Goal: Task Accomplishment & Management: Complete application form

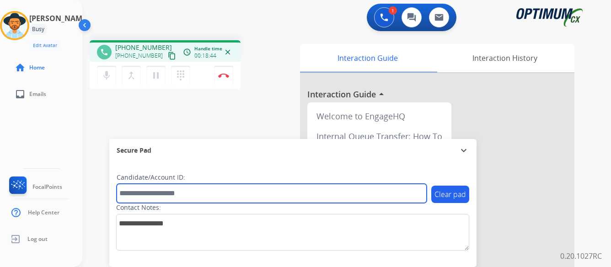
paste input "*******"
type input "*******"
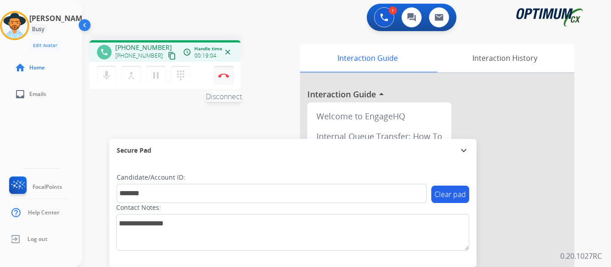
click at [226, 74] on img at bounding box center [223, 75] width 11 height 5
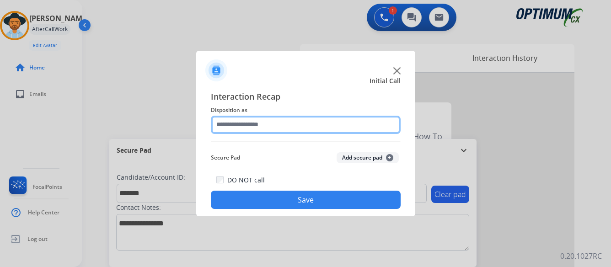
click at [285, 126] on input "text" at bounding box center [306, 125] width 190 height 18
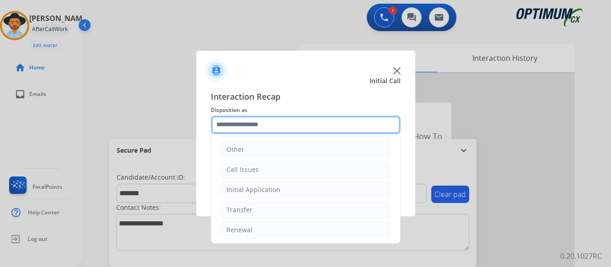
scroll to position [62, 0]
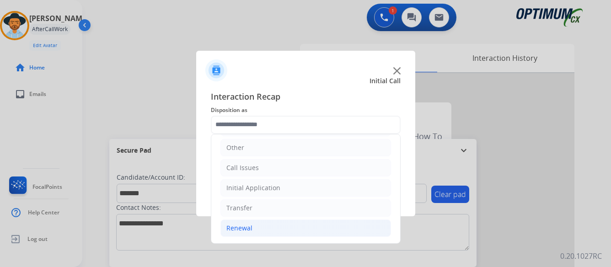
click at [233, 229] on div "Renewal" at bounding box center [239, 228] width 26 height 9
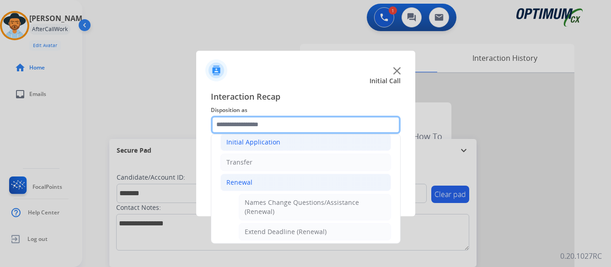
scroll to position [199, 0]
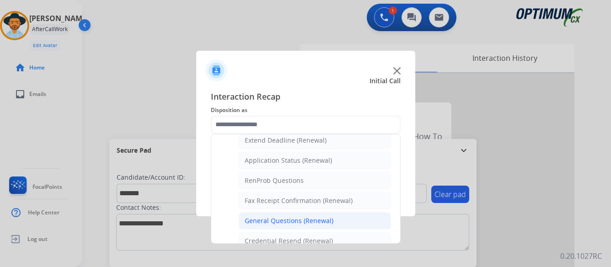
click at [282, 221] on div "General Questions (Renewal)" at bounding box center [289, 220] width 89 height 9
type input "**********"
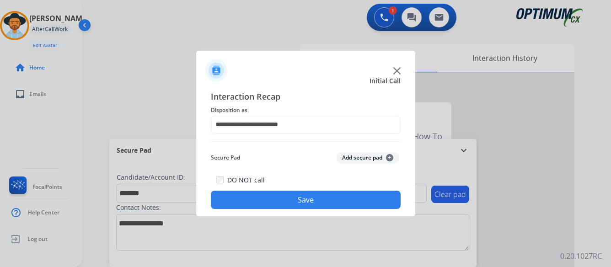
click at [288, 202] on button "Save" at bounding box center [306, 200] width 190 height 18
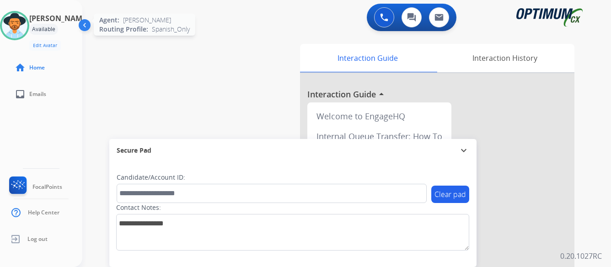
click at [26, 30] on img at bounding box center [15, 26] width 26 height 26
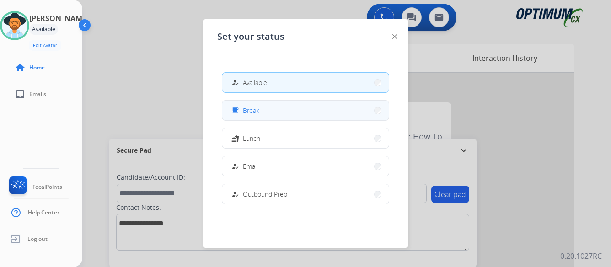
click at [269, 113] on button "free_breakfast Break" at bounding box center [305, 111] width 166 height 20
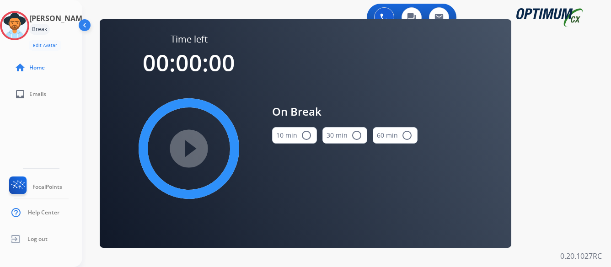
click at [305, 135] on mat-icon "radio_button_unchecked" at bounding box center [306, 135] width 11 height 11
click at [187, 149] on mat-icon "play_circle_filled" at bounding box center [188, 148] width 11 height 11
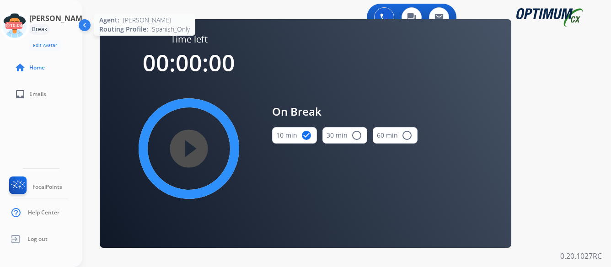
click at [30, 26] on icon at bounding box center [15, 26] width 30 height 30
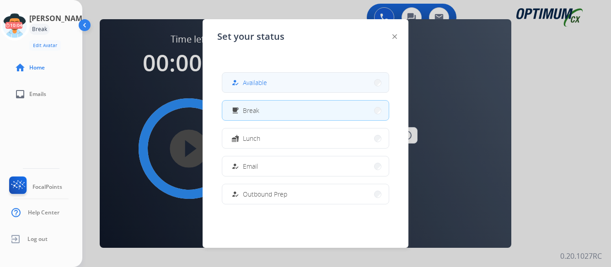
click at [267, 84] on span "Available" at bounding box center [255, 83] width 24 height 10
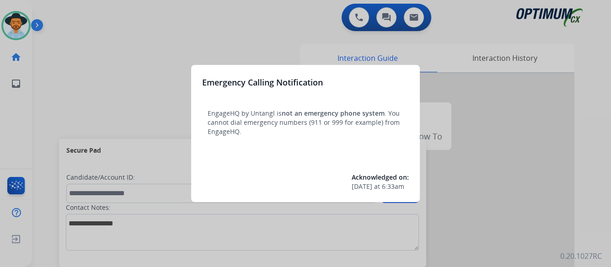
click at [513, 179] on div at bounding box center [305, 133] width 611 height 267
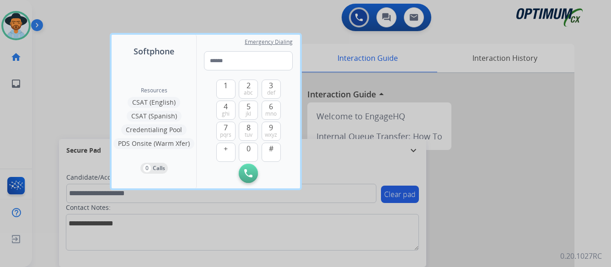
click at [513, 179] on div at bounding box center [305, 133] width 611 height 267
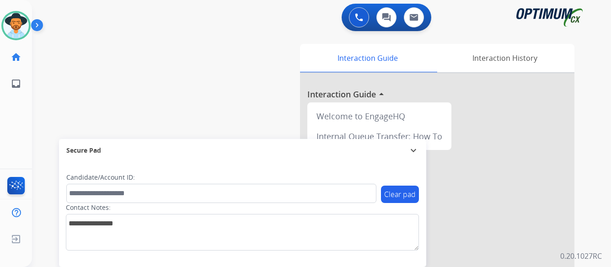
click at [37, 23] on img at bounding box center [39, 26] width 16 height 17
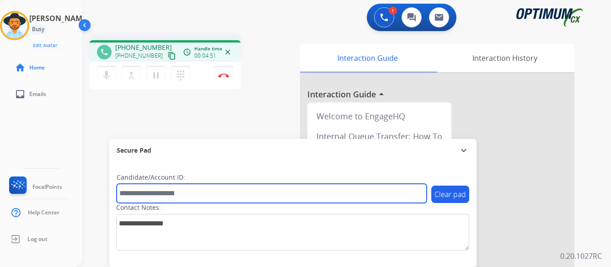
paste input "*******"
type input "*******"
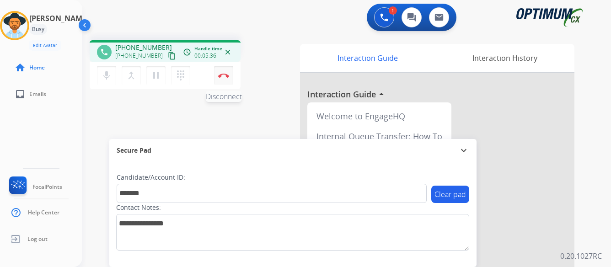
click at [223, 74] on img at bounding box center [223, 75] width 11 height 5
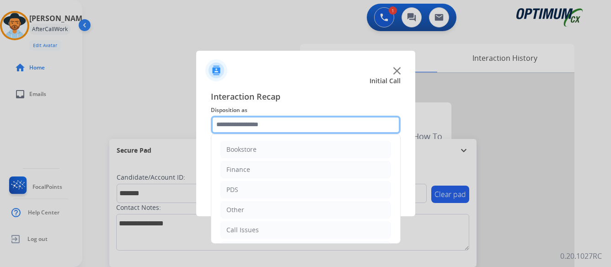
click at [294, 122] on input "text" at bounding box center [306, 125] width 190 height 18
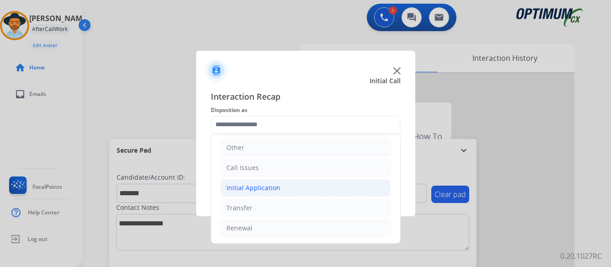
click at [279, 186] on li "Initial Application" at bounding box center [305, 187] width 170 height 17
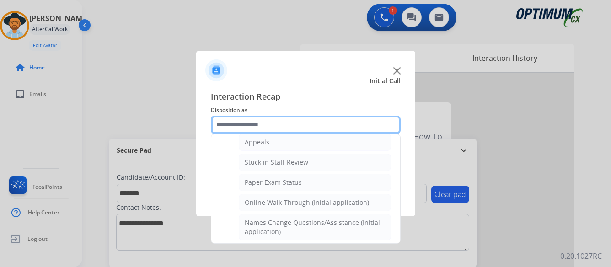
scroll to position [154, 0]
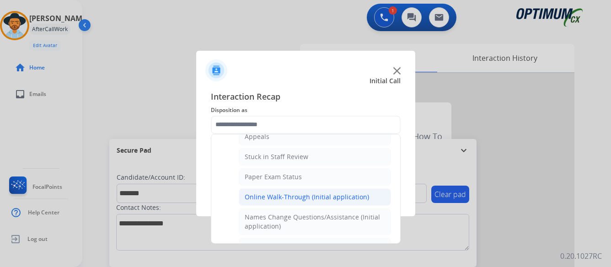
click at [295, 197] on div "Online Walk-Through (Initial application)" at bounding box center [307, 196] width 124 height 9
type input "**********"
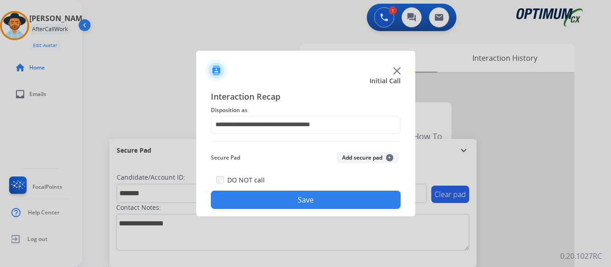
click at [309, 197] on button "Save" at bounding box center [306, 200] width 190 height 18
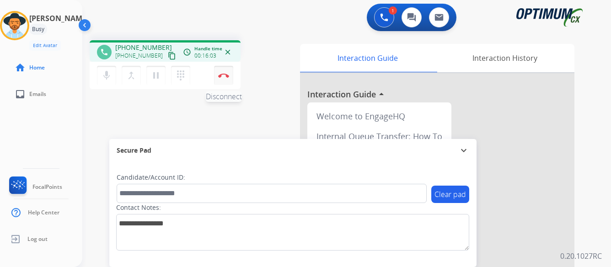
click at [223, 73] on button "Disconnect" at bounding box center [223, 75] width 19 height 19
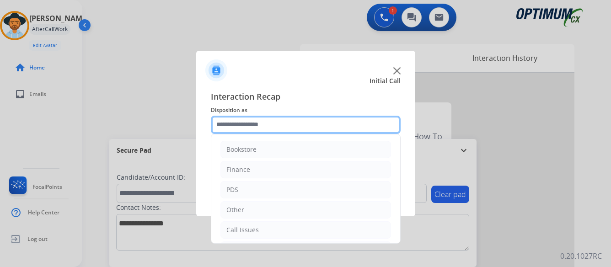
click at [316, 123] on input "text" at bounding box center [306, 125] width 190 height 18
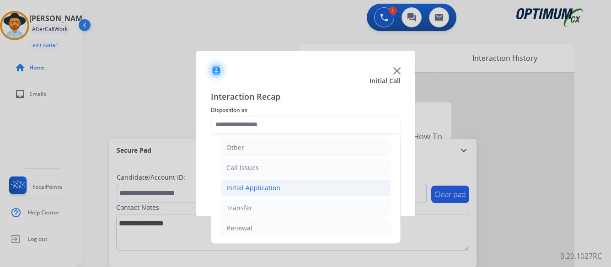
click at [261, 188] on div "Initial Application" at bounding box center [253, 187] width 54 height 9
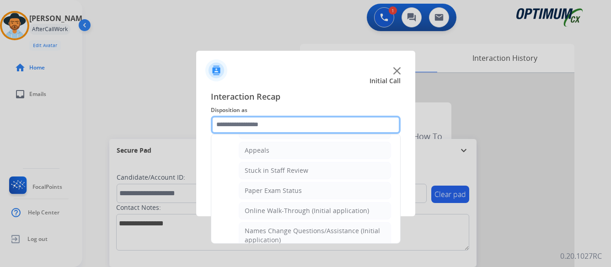
scroll to position [154, 0]
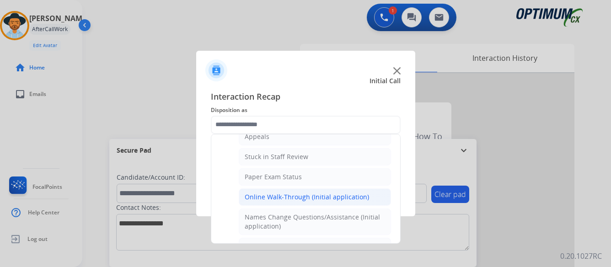
click at [291, 197] on div "Online Walk-Through (Initial application)" at bounding box center [307, 196] width 124 height 9
type input "**********"
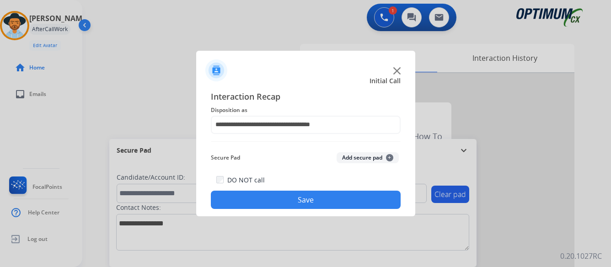
click at [294, 199] on button "Save" at bounding box center [306, 200] width 190 height 18
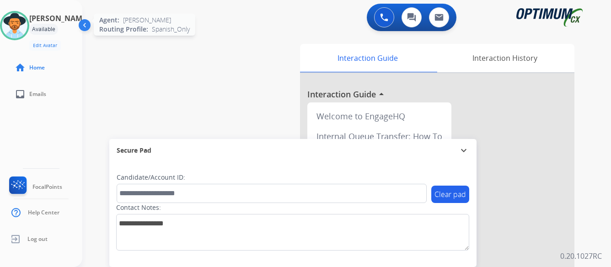
click at [27, 24] on img at bounding box center [15, 26] width 26 height 26
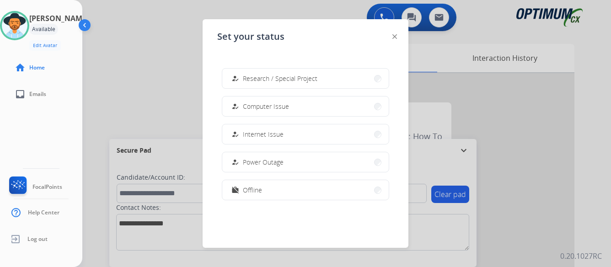
scroll to position [228, 0]
click at [254, 188] on span "Offline" at bounding box center [252, 189] width 19 height 10
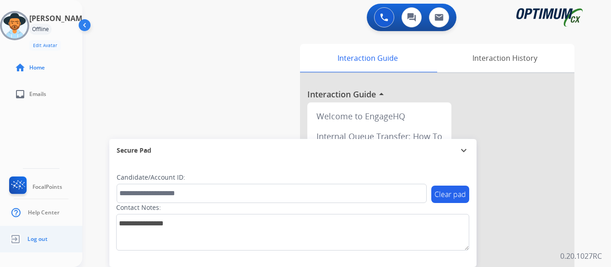
click at [35, 238] on span "Log out" at bounding box center [37, 238] width 20 height 7
